Goal: Navigation & Orientation: Find specific page/section

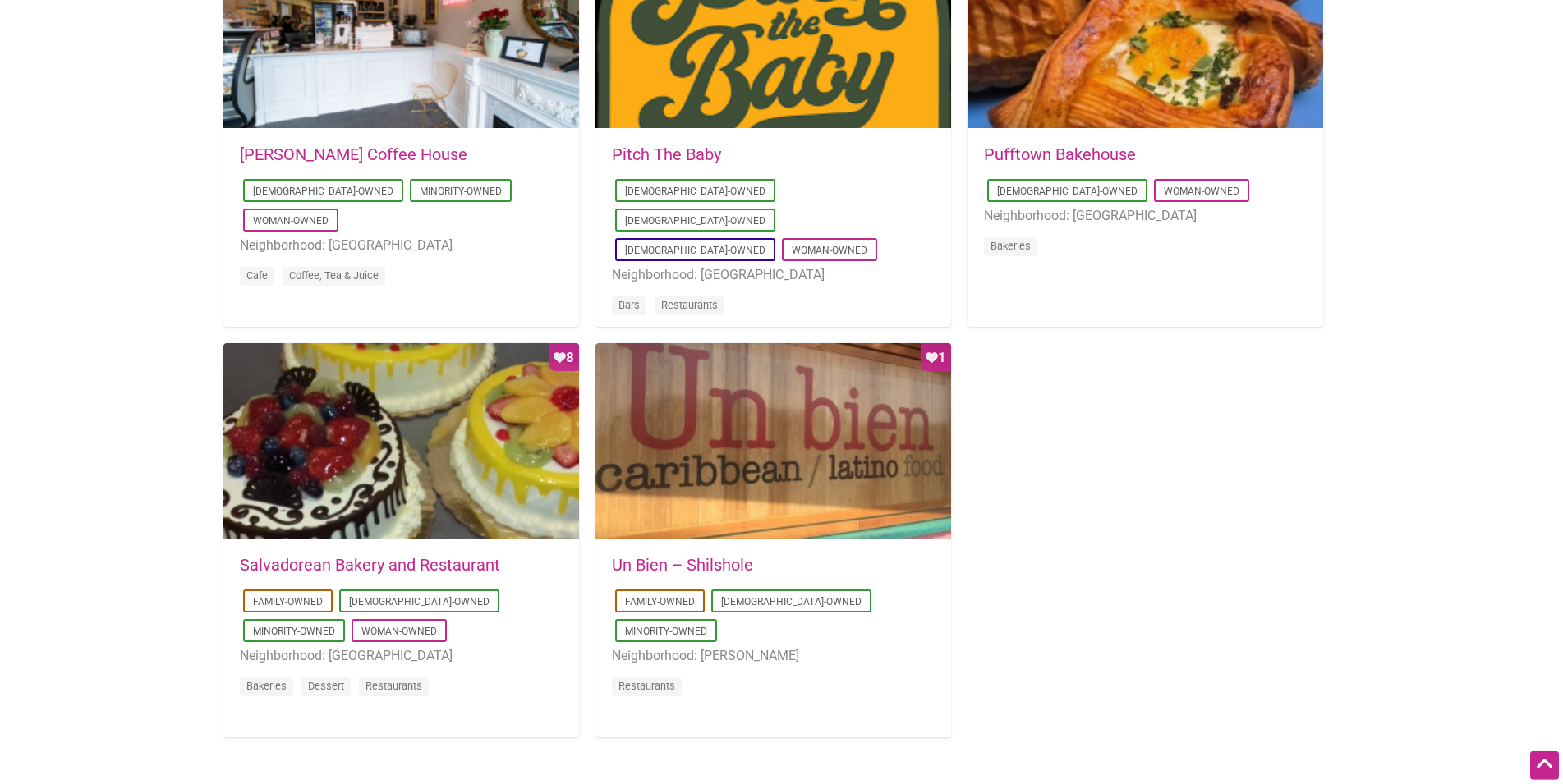
scroll to position [1508, 0]
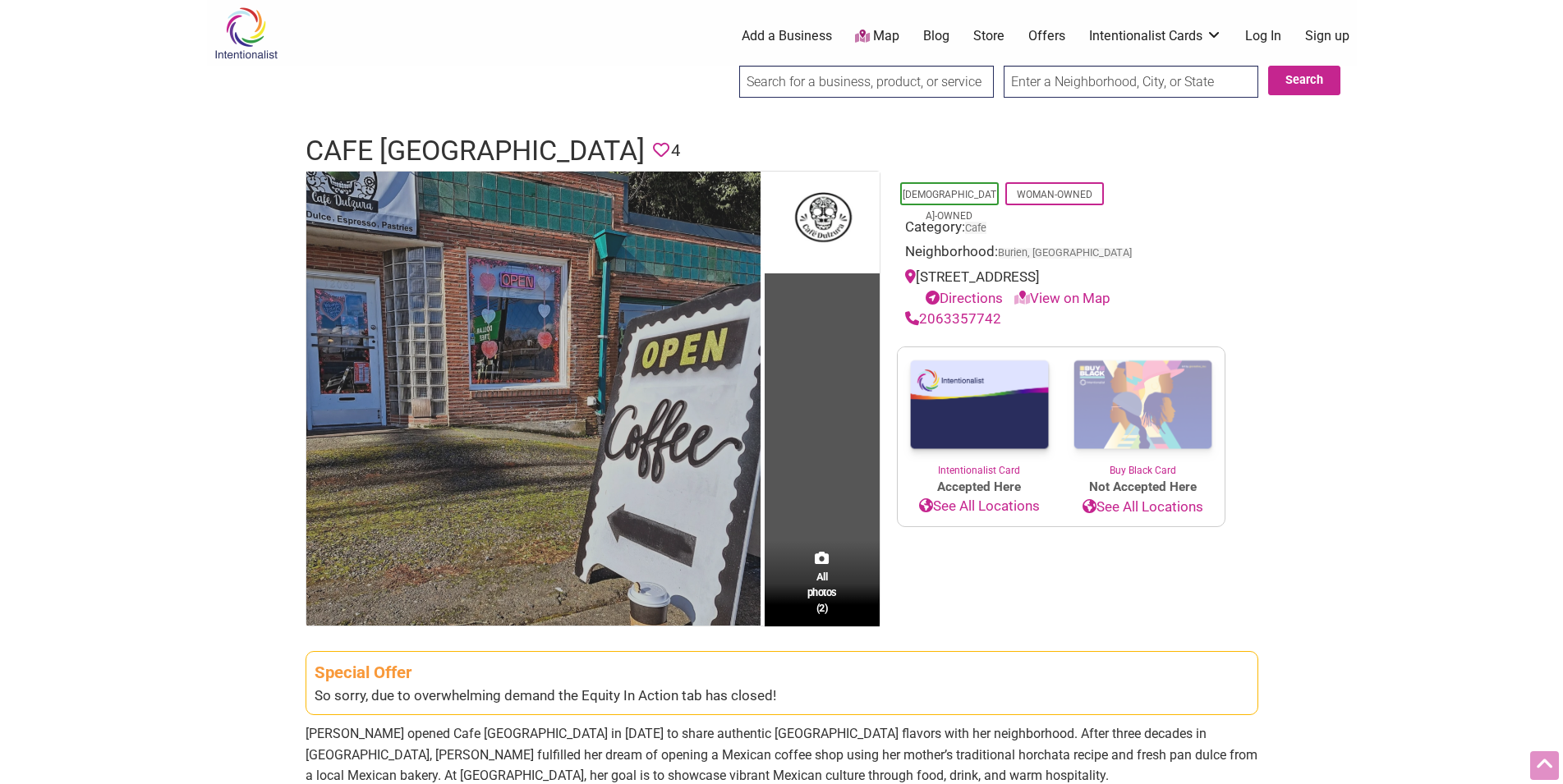
scroll to position [252, 0]
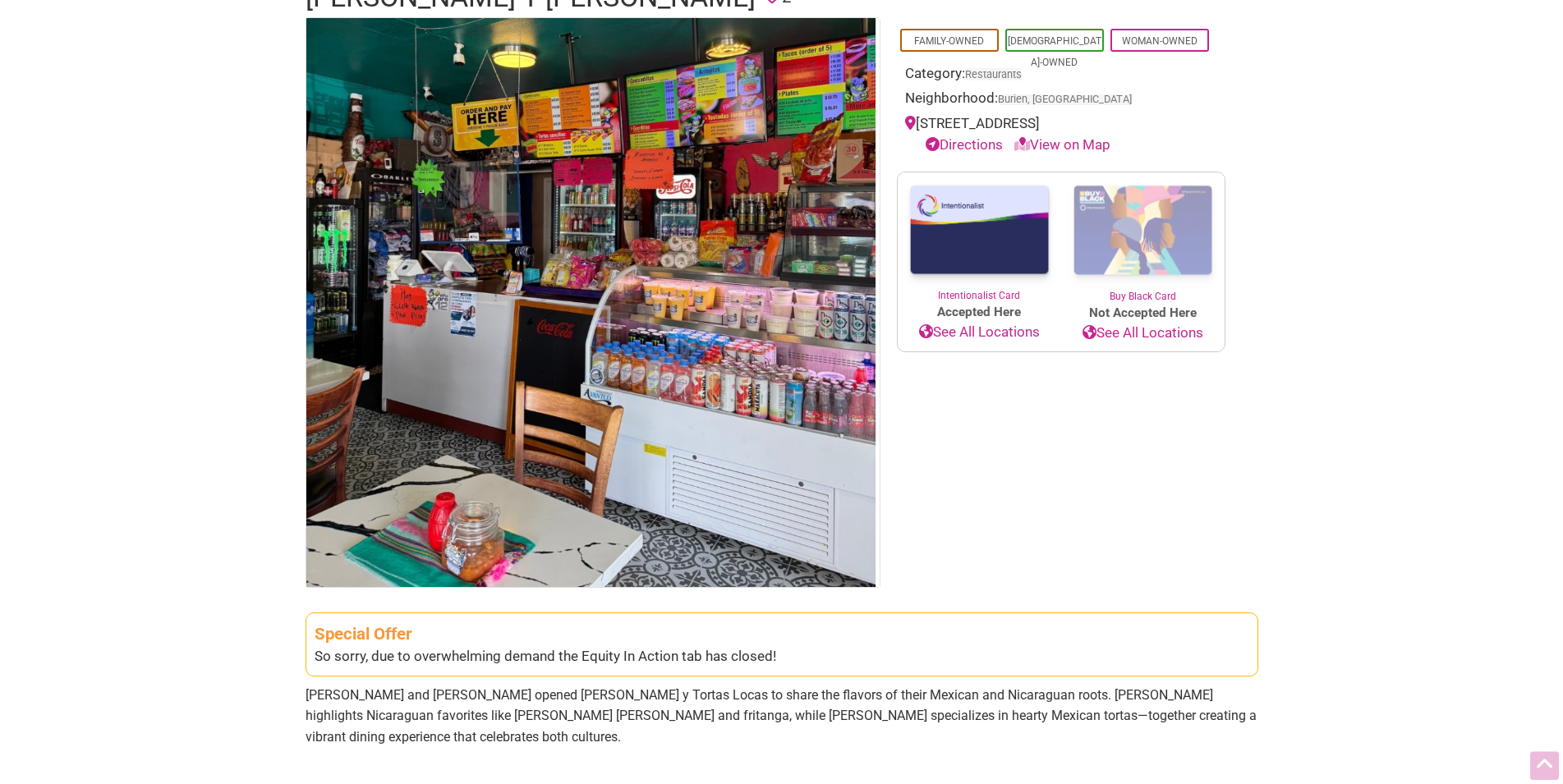
scroll to position [252, 0]
